Goal: Task Accomplishment & Management: Use online tool/utility

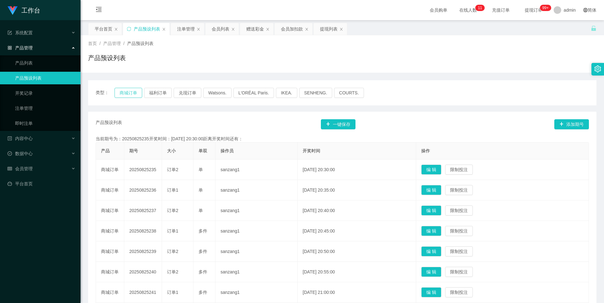
click at [128, 92] on button "商城订单" at bounding box center [128, 93] width 28 height 10
click at [187, 31] on div "注单管理" at bounding box center [186, 29] width 18 height 12
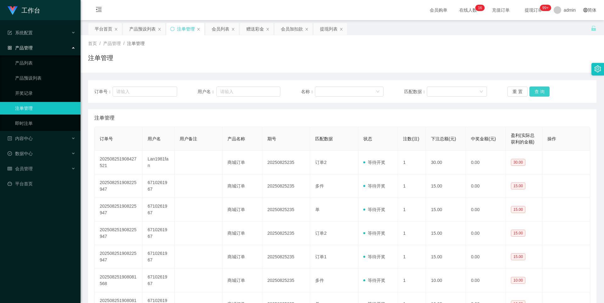
click at [541, 91] on button "查 询" at bounding box center [539, 91] width 20 height 10
click at [513, 70] on div "首页 / 产品管理 / 注单管理 / 注单管理" at bounding box center [342, 53] width 523 height 37
click at [537, 91] on button "查 询" at bounding box center [539, 91] width 20 height 10
click at [501, 55] on div "注单管理" at bounding box center [342, 60] width 508 height 14
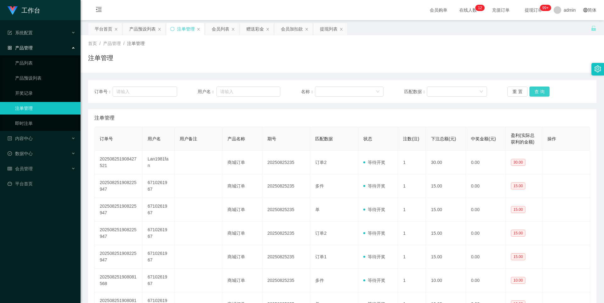
click at [539, 91] on button "查 询" at bounding box center [539, 91] width 20 height 10
click at [467, 48] on div "首页 / 产品管理 / 注单管理 / 注单管理" at bounding box center [342, 53] width 508 height 27
click at [536, 93] on button "查 询" at bounding box center [539, 91] width 20 height 10
click at [536, 90] on button "查 询" at bounding box center [539, 91] width 20 height 10
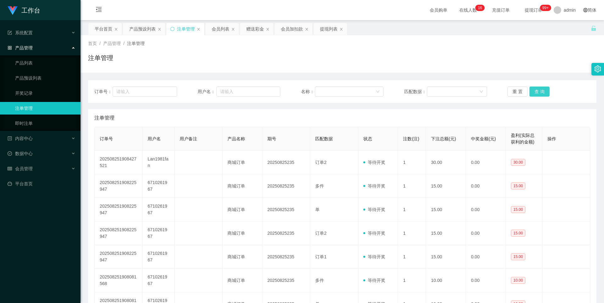
click at [535, 91] on button "查 询" at bounding box center [539, 91] width 20 height 10
click at [411, 62] on div "注单管理" at bounding box center [342, 60] width 508 height 14
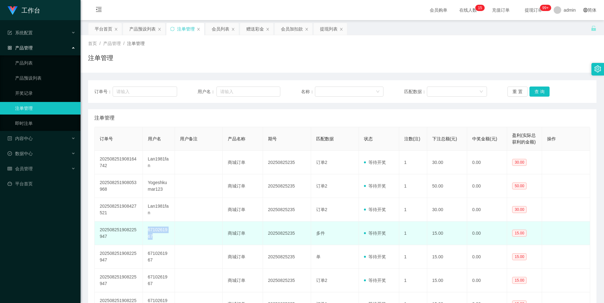
drag, startPoint x: 146, startPoint y: 227, endPoint x: 157, endPoint y: 237, distance: 15.4
click at [157, 237] on td "6710261967" at bounding box center [159, 233] width 32 height 24
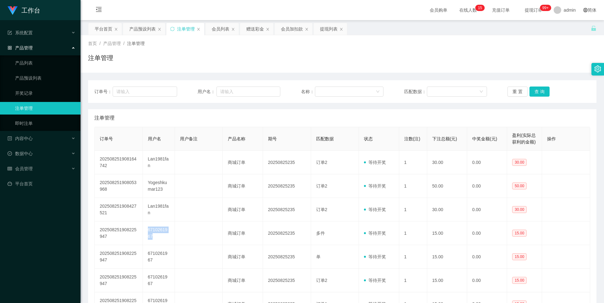
copy td "6710261967"
click at [219, 30] on div "会员列表" at bounding box center [221, 29] width 18 height 12
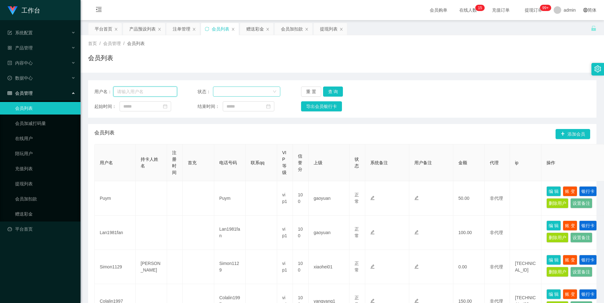
drag, startPoint x: 155, startPoint y: 91, endPoint x: 215, endPoint y: 89, distance: 59.5
click at [155, 91] on input "text" at bounding box center [145, 91] width 64 height 10
paste input "6710261967"
type input "6710261967"
click at [336, 89] on button "查 询" at bounding box center [333, 91] width 20 height 10
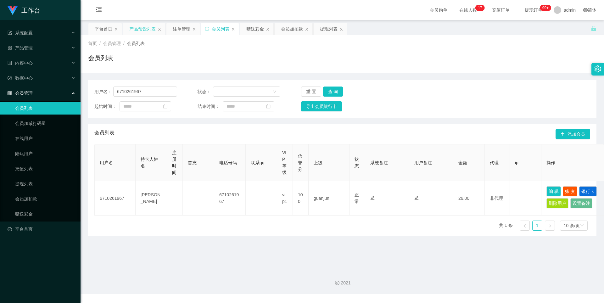
click at [134, 27] on div "产品预设列表" at bounding box center [142, 29] width 26 height 12
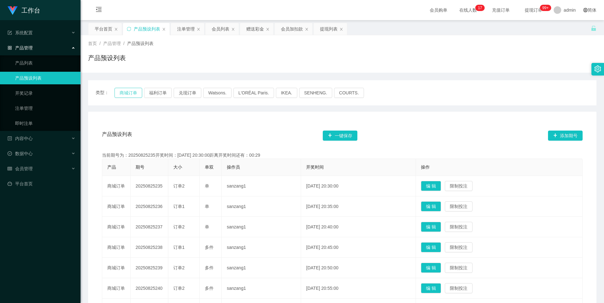
click at [132, 92] on button "商城订单" at bounding box center [128, 93] width 28 height 10
click at [180, 28] on div "注单管理" at bounding box center [186, 29] width 18 height 12
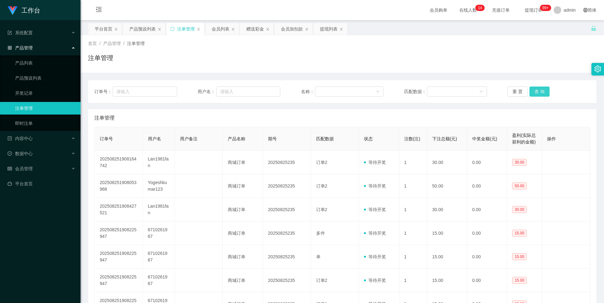
click at [535, 90] on button "查 询" at bounding box center [539, 91] width 20 height 10
click at [537, 88] on button "查 询" at bounding box center [539, 91] width 20 height 10
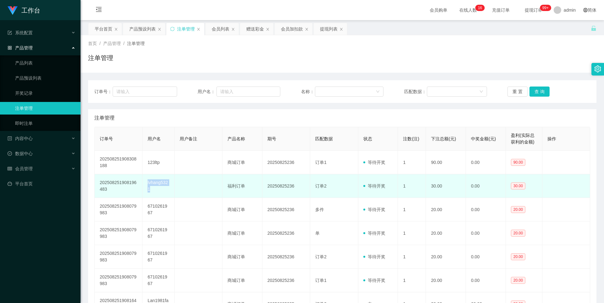
drag, startPoint x: 143, startPoint y: 180, endPoint x: 165, endPoint y: 188, distance: 23.6
click at [165, 188] on td "lvhang5321" at bounding box center [158, 186] width 32 height 24
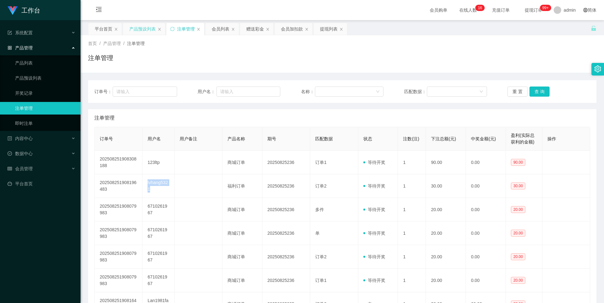
click at [136, 27] on div "产品预设列表" at bounding box center [142, 29] width 26 height 12
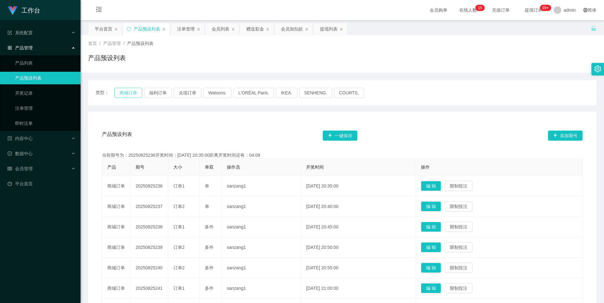
click at [125, 93] on button "商城订单" at bounding box center [128, 93] width 28 height 10
click at [220, 26] on div "会员列表" at bounding box center [221, 29] width 18 height 12
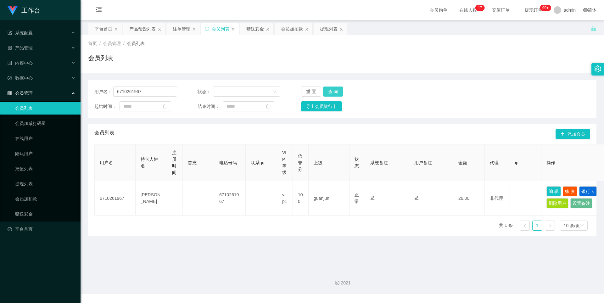
click at [327, 88] on button "查 询" at bounding box center [333, 91] width 20 height 10
drag, startPoint x: 147, startPoint y: 92, endPoint x: 99, endPoint y: 89, distance: 47.3
click at [99, 89] on div "用户名： 6710261967" at bounding box center [135, 91] width 83 height 10
click at [181, 25] on div "注单管理" at bounding box center [182, 29] width 18 height 12
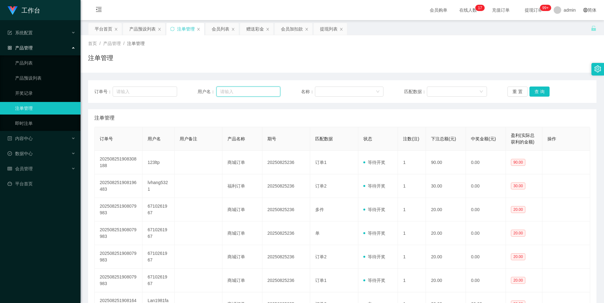
click at [257, 94] on input "text" at bounding box center [248, 91] width 64 height 10
paste input "6710261967"
type input "6710261967"
click at [538, 91] on button "查 询" at bounding box center [539, 91] width 20 height 10
drag, startPoint x: 249, startPoint y: 91, endPoint x: 176, endPoint y: 90, distance: 73.6
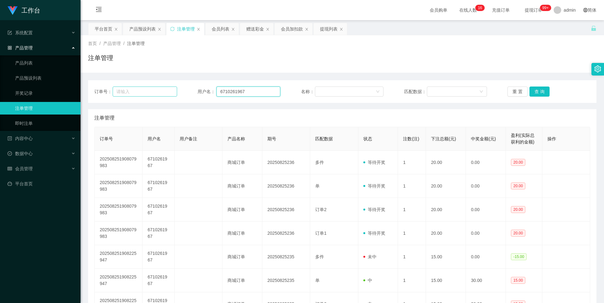
click at [176, 90] on div "订单号： 用户名： 6710261967 名称： 匹配数据： 重 置 查 询" at bounding box center [342, 91] width 496 height 10
click at [221, 30] on div "会员列表" at bounding box center [221, 29] width 18 height 12
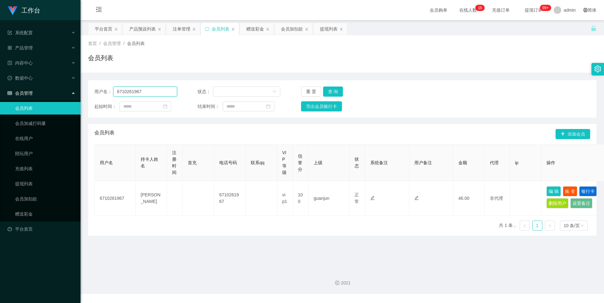
drag, startPoint x: 153, startPoint y: 90, endPoint x: 89, endPoint y: 86, distance: 63.7
click at [89, 86] on div "用户名： 6710261967 状态： 重 置 查 询 起始时间： 结束时间： 导出会员银行卡" at bounding box center [342, 98] width 508 height 37
paste input "lvhang5321"
type input "lvhang5321"
click at [327, 91] on button "查 询" at bounding box center [333, 91] width 20 height 10
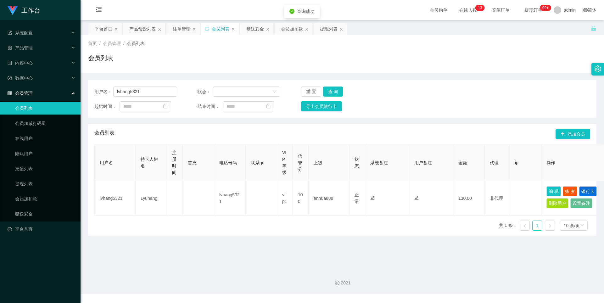
click at [428, 224] on div "用户名 持卡人姓名 注册时间 首充 电话号码 联系qq VIP等级 信誉分 上级 状态 系统备注 用户备注 金额 代理 ip 操作 lvhang5321 Ly…" at bounding box center [342, 190] width 496 height 92
click at [333, 91] on button "查 询" at bounding box center [333, 91] width 20 height 10
click at [335, 222] on div "用户名 持卡人姓名 注册时间 首充 电话号码 联系qq VIP等级 信誉分 上级 状态 系统备注 用户备注 金额 代理 ip 操作 lvhang5321 Ly…" at bounding box center [342, 190] width 496 height 92
drag, startPoint x: 158, startPoint y: 94, endPoint x: 78, endPoint y: 89, distance: 80.1
click at [78, 89] on section "工作台 系统配置 产品管理 产品列表 产品预设列表 开奖记录 注单管理 即时注单 内容中心 数据中心 会员管理 会员列表 会员加减打码量 在线用户 陪玩用户 …" at bounding box center [302, 147] width 604 height 294
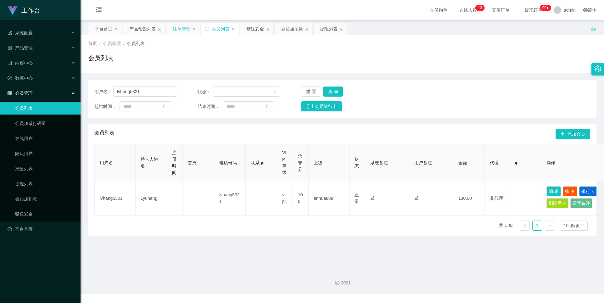
click at [180, 29] on div "注单管理" at bounding box center [182, 29] width 18 height 12
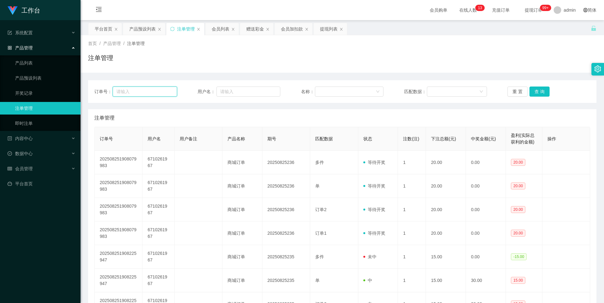
drag, startPoint x: 138, startPoint y: 91, endPoint x: 150, endPoint y: 93, distance: 12.2
click at [138, 91] on input "text" at bounding box center [145, 91] width 64 height 10
click at [263, 96] on input "text" at bounding box center [248, 91] width 64 height 10
paste input "lvhang5321"
type input "lvhang5321"
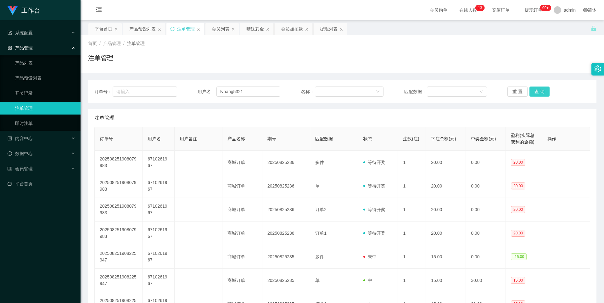
click at [541, 92] on button "查 询" at bounding box center [539, 91] width 20 height 10
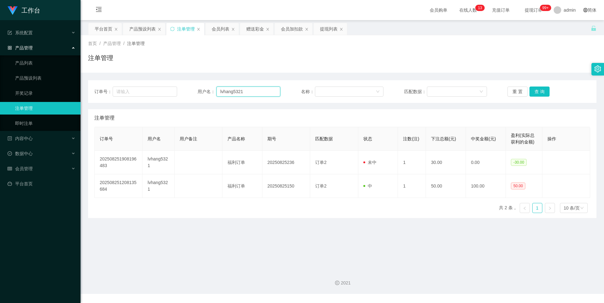
drag, startPoint x: 255, startPoint y: 93, endPoint x: 183, endPoint y: 88, distance: 72.2
click at [183, 88] on div "订单号： 用户名： lvhang5321 名称： 匹配数据： 重 置 查 询" at bounding box center [342, 91] width 496 height 10
click at [542, 90] on button "查 询" at bounding box center [539, 91] width 20 height 10
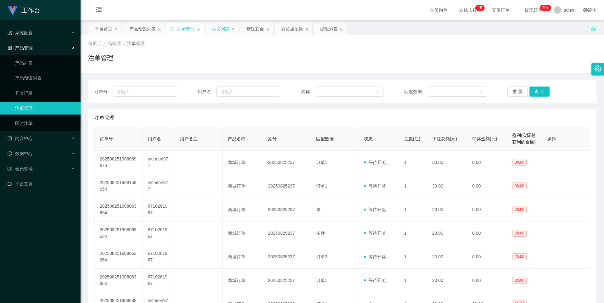
click at [216, 26] on div "会员列表" at bounding box center [221, 29] width 18 height 12
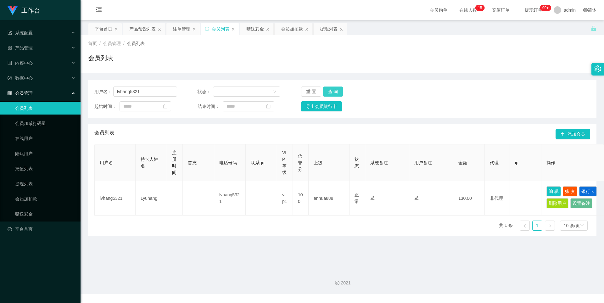
click at [334, 92] on button "查 询" at bounding box center [333, 91] width 20 height 10
click at [329, 93] on button "查 询" at bounding box center [333, 91] width 20 height 10
